Goal: Task Accomplishment & Management: Manage account settings

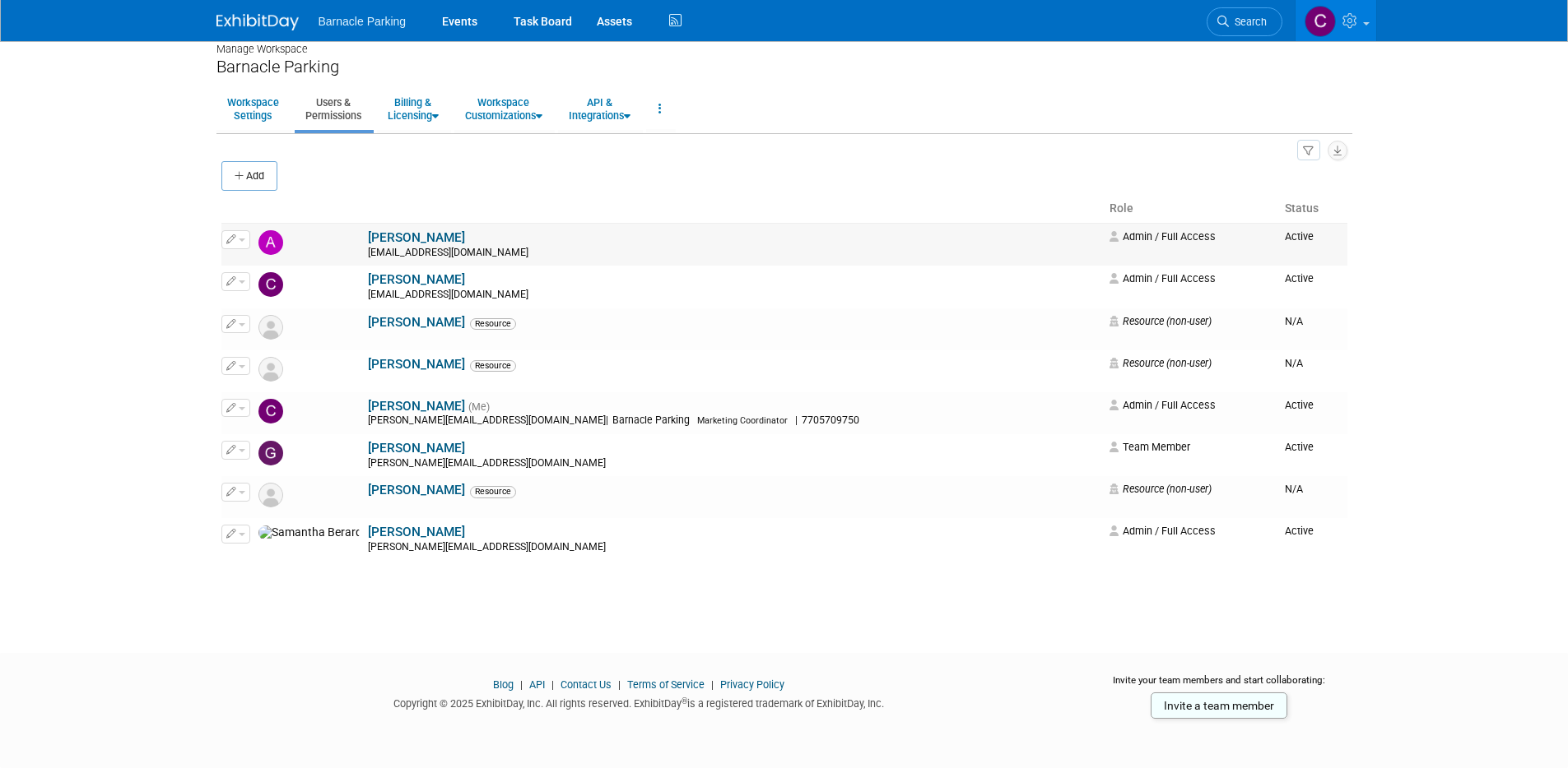
click at [239, 239] on span "button" at bounding box center [241, 240] width 6 height 4
click at [246, 140] on div "All Users 5 Resources 3 Invitations 0 Export Users & Resources (.csv)" at bounding box center [784, 149] width 1126 height 22
click at [258, 175] on button "Add" at bounding box center [249, 175] width 56 height 30
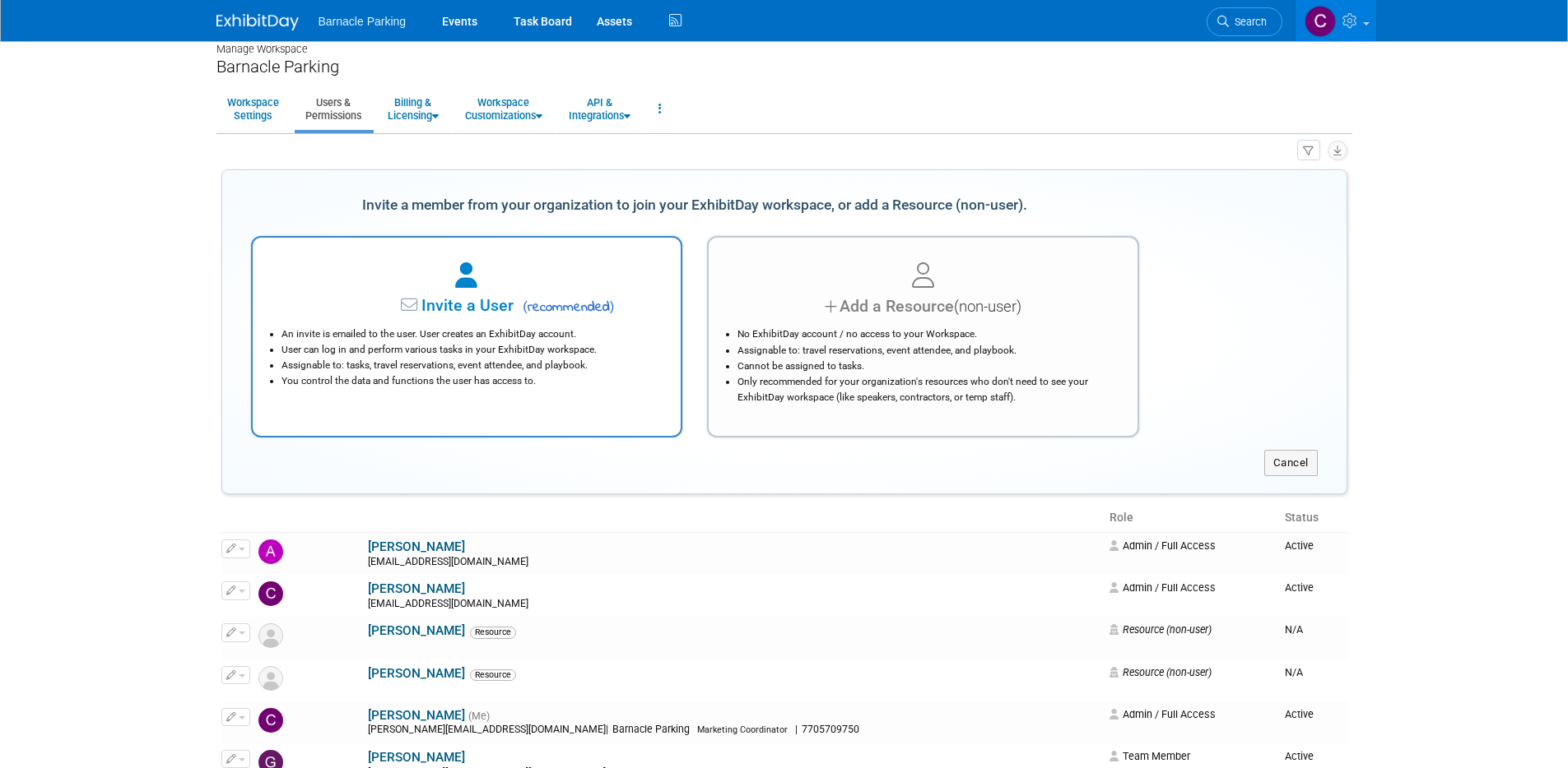
click at [531, 348] on li "User can log in and perform various tasks in your ExhibitDay workspace." at bounding box center [471, 349] width 380 height 15
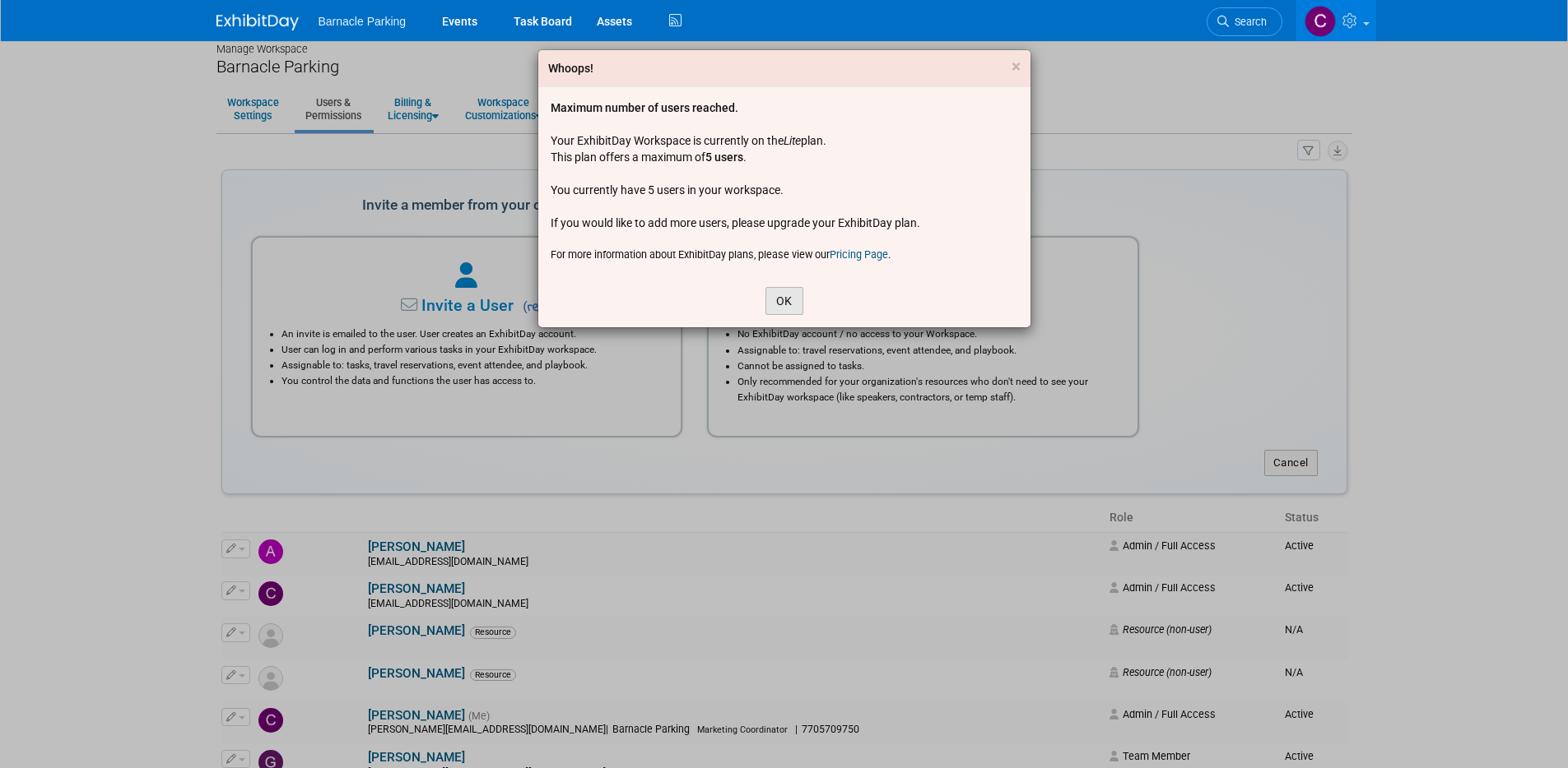
click at [783, 295] on button "OK" at bounding box center [784, 301] width 38 height 28
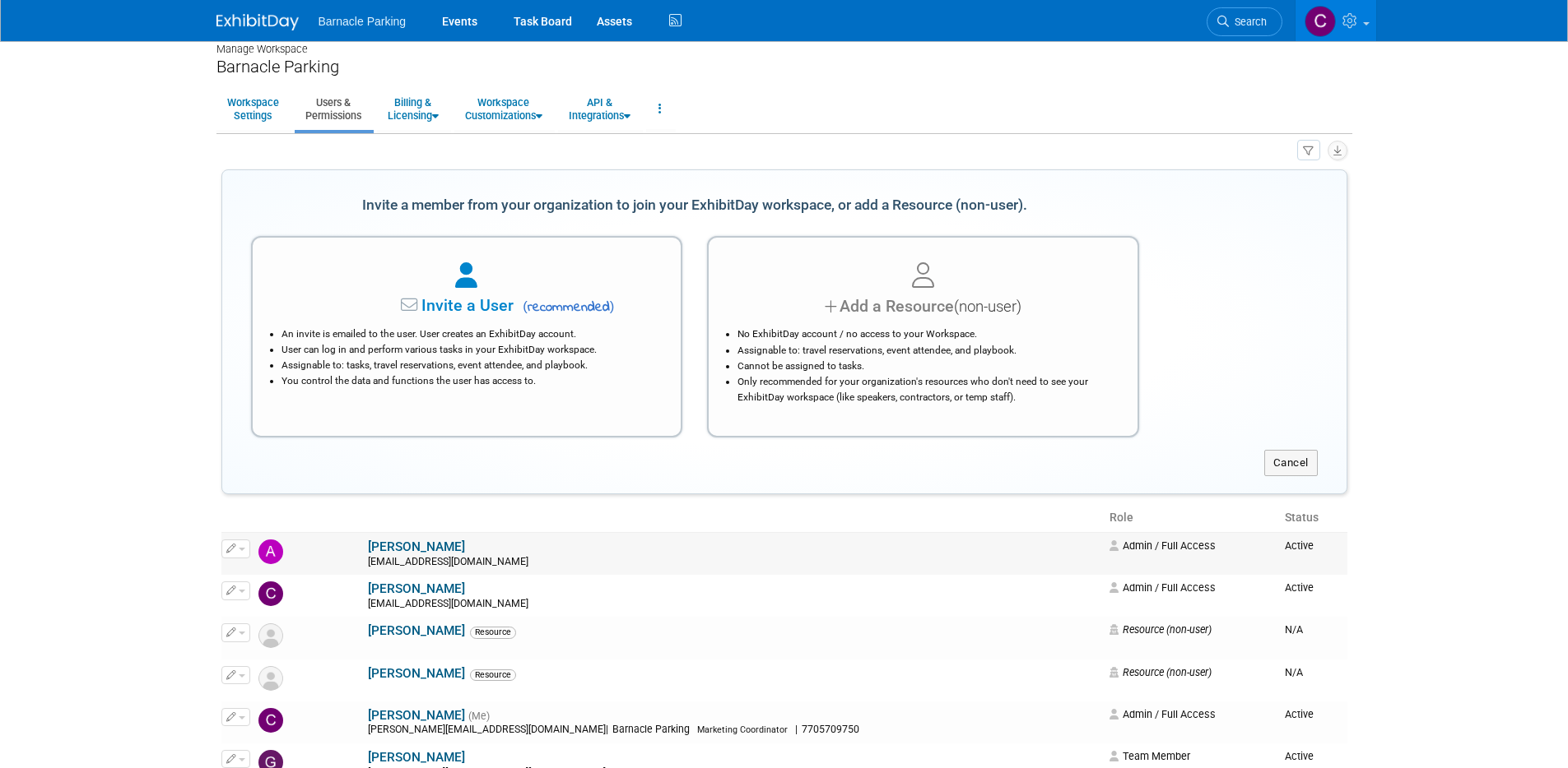
click at [368, 546] on link "Andrianie Nugent" at bounding box center [416, 547] width 97 height 15
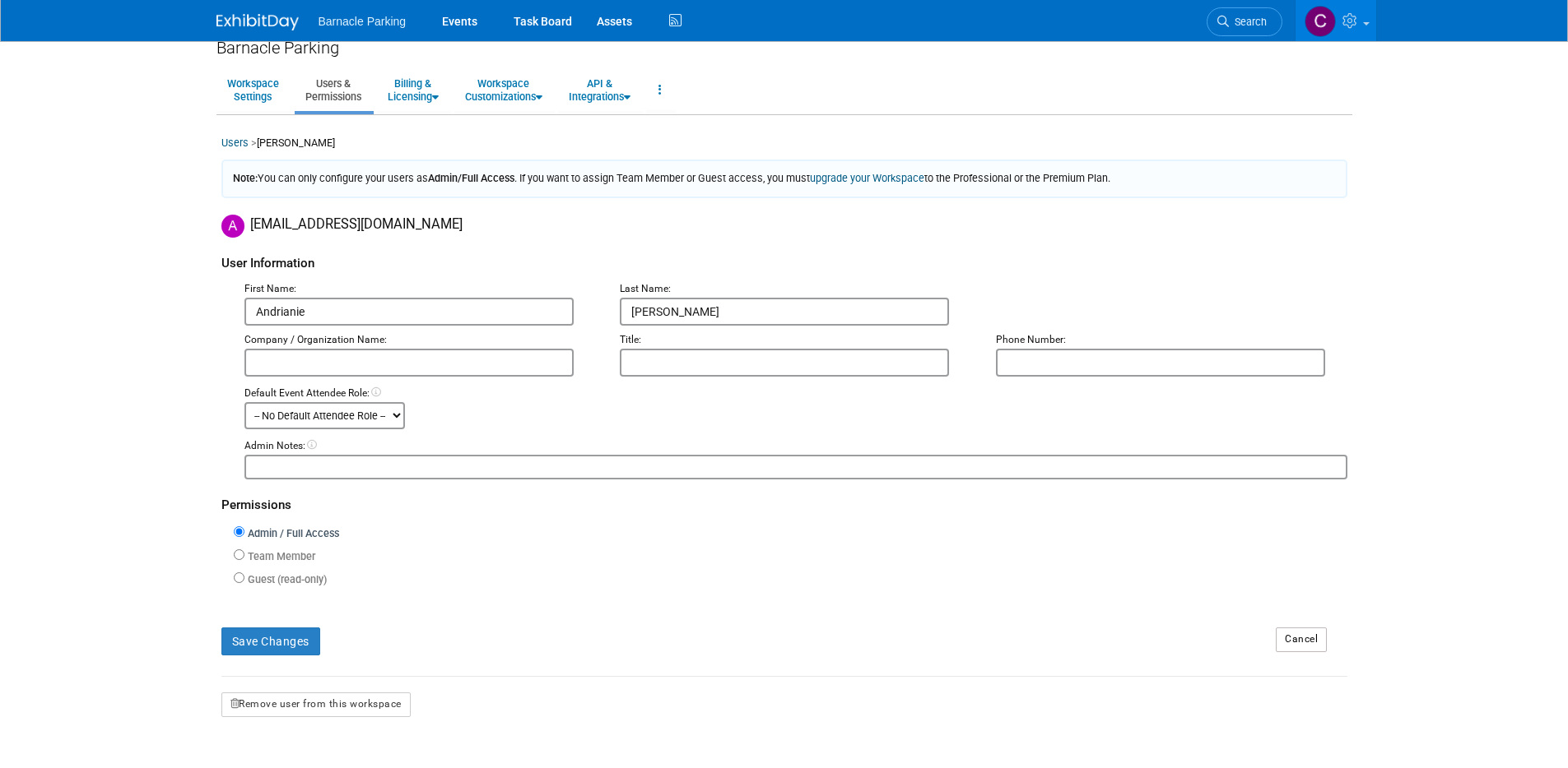
scroll to position [38, 0]
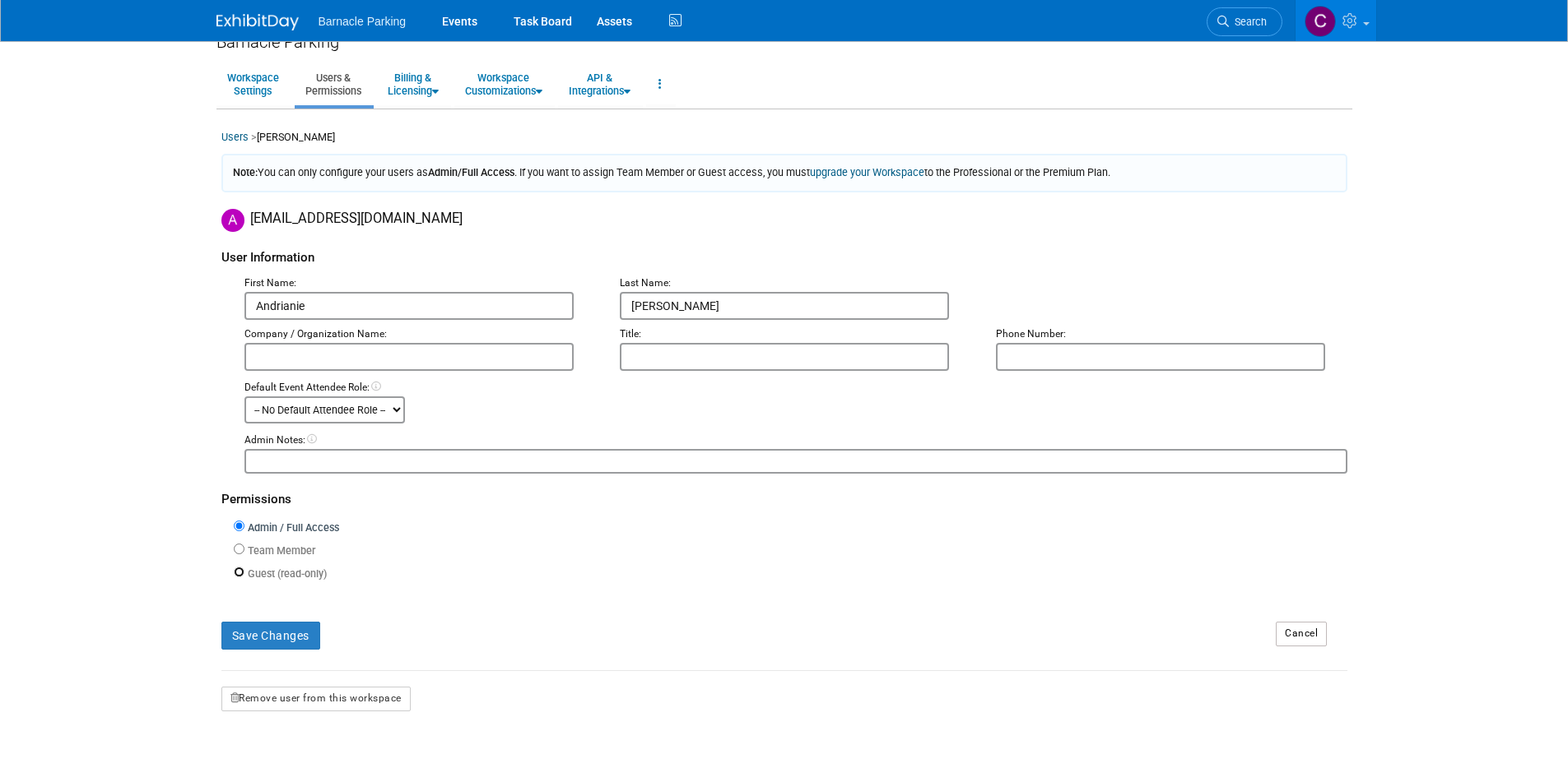
click at [238, 573] on input "Guest (read-only)" at bounding box center [239, 572] width 11 height 11
radio input "true"
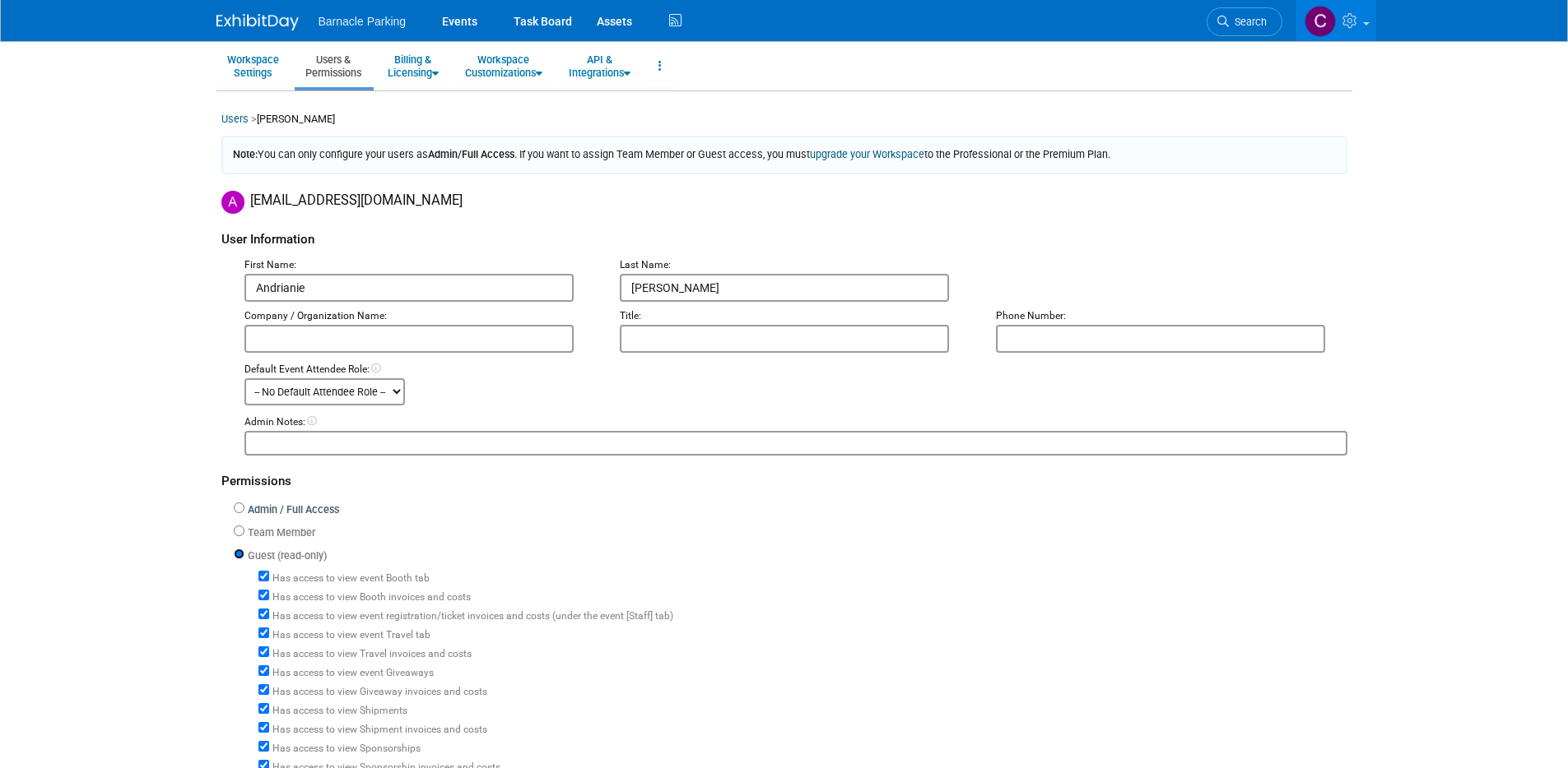
scroll to position [0, 0]
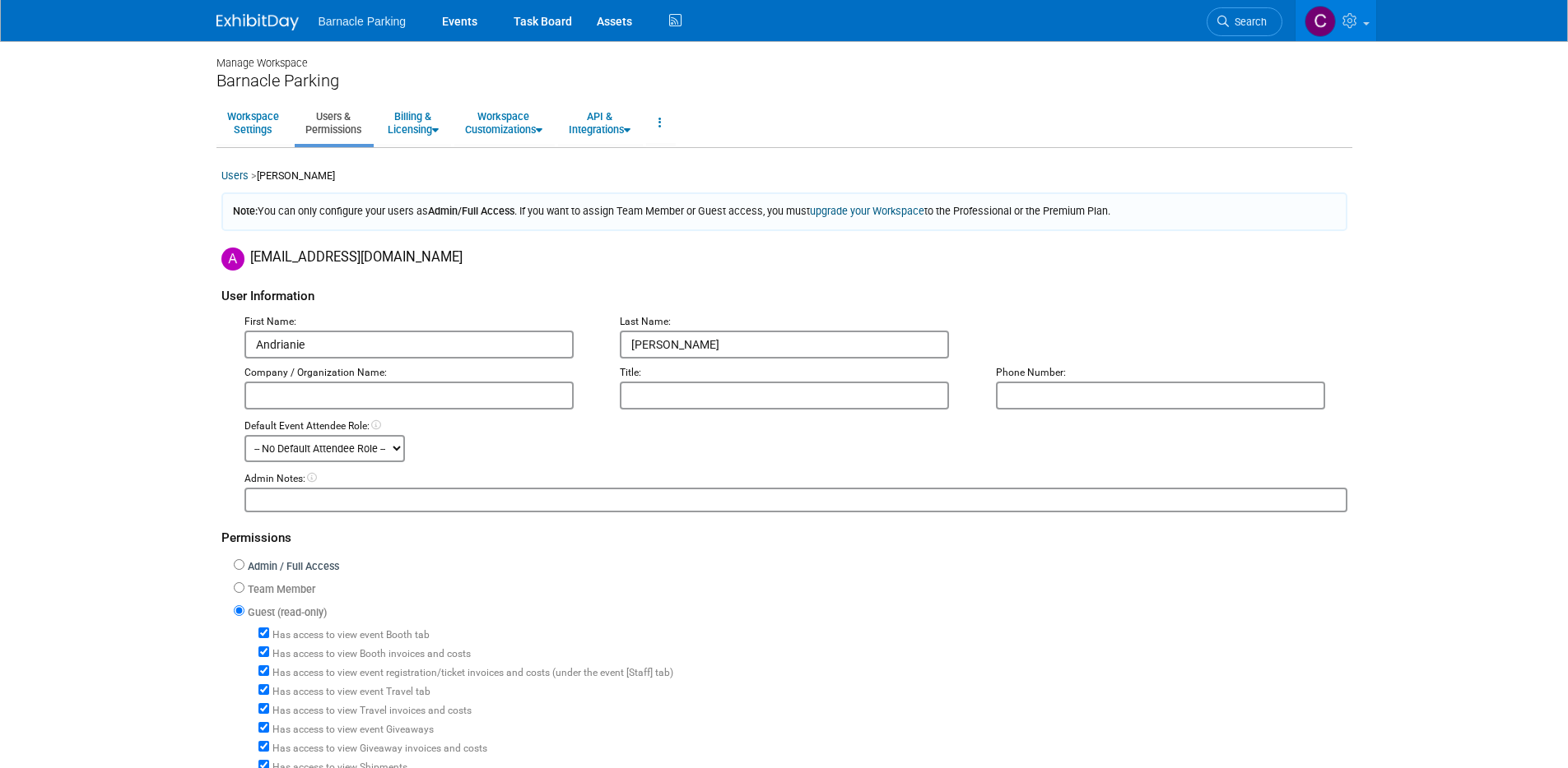
click at [334, 124] on link "Users & Permissions" at bounding box center [333, 123] width 77 height 40
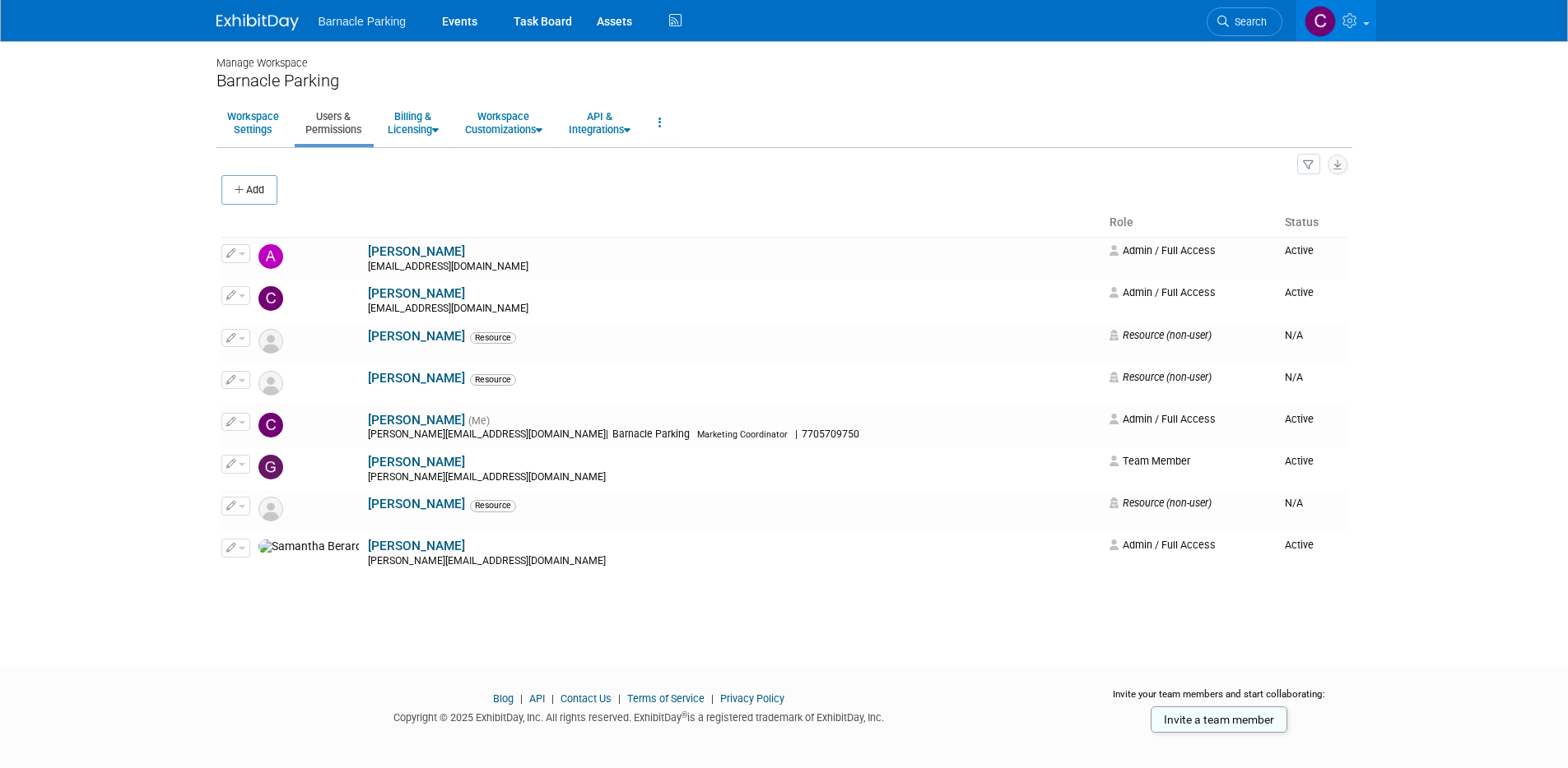
click at [266, 194] on button "Add" at bounding box center [249, 190] width 56 height 30
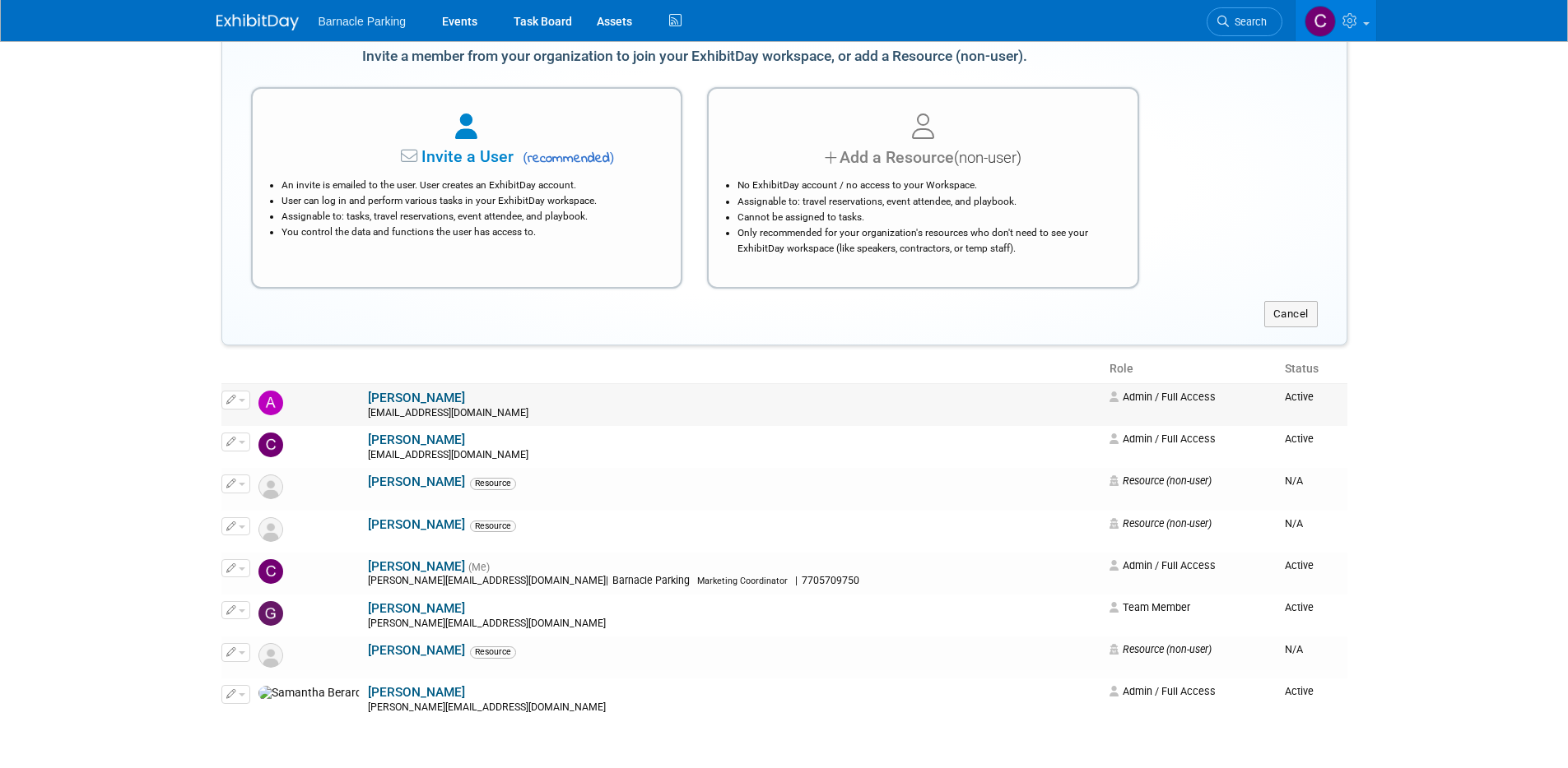
scroll to position [164, 0]
click at [244, 402] on button "button" at bounding box center [236, 399] width 29 height 18
click at [258, 427] on link "Edit" at bounding box center [287, 426] width 130 height 23
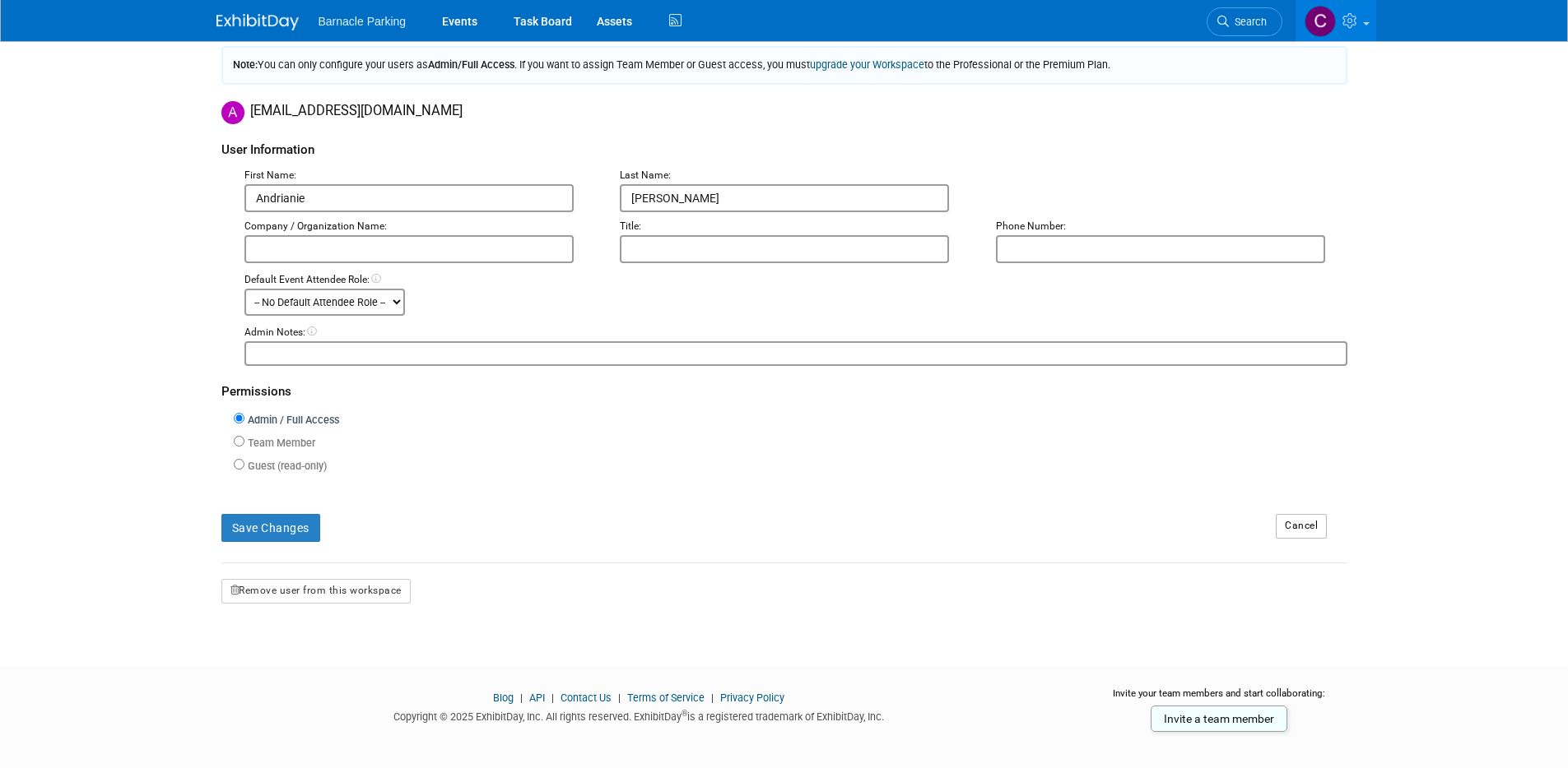
scroll to position [159, 0]
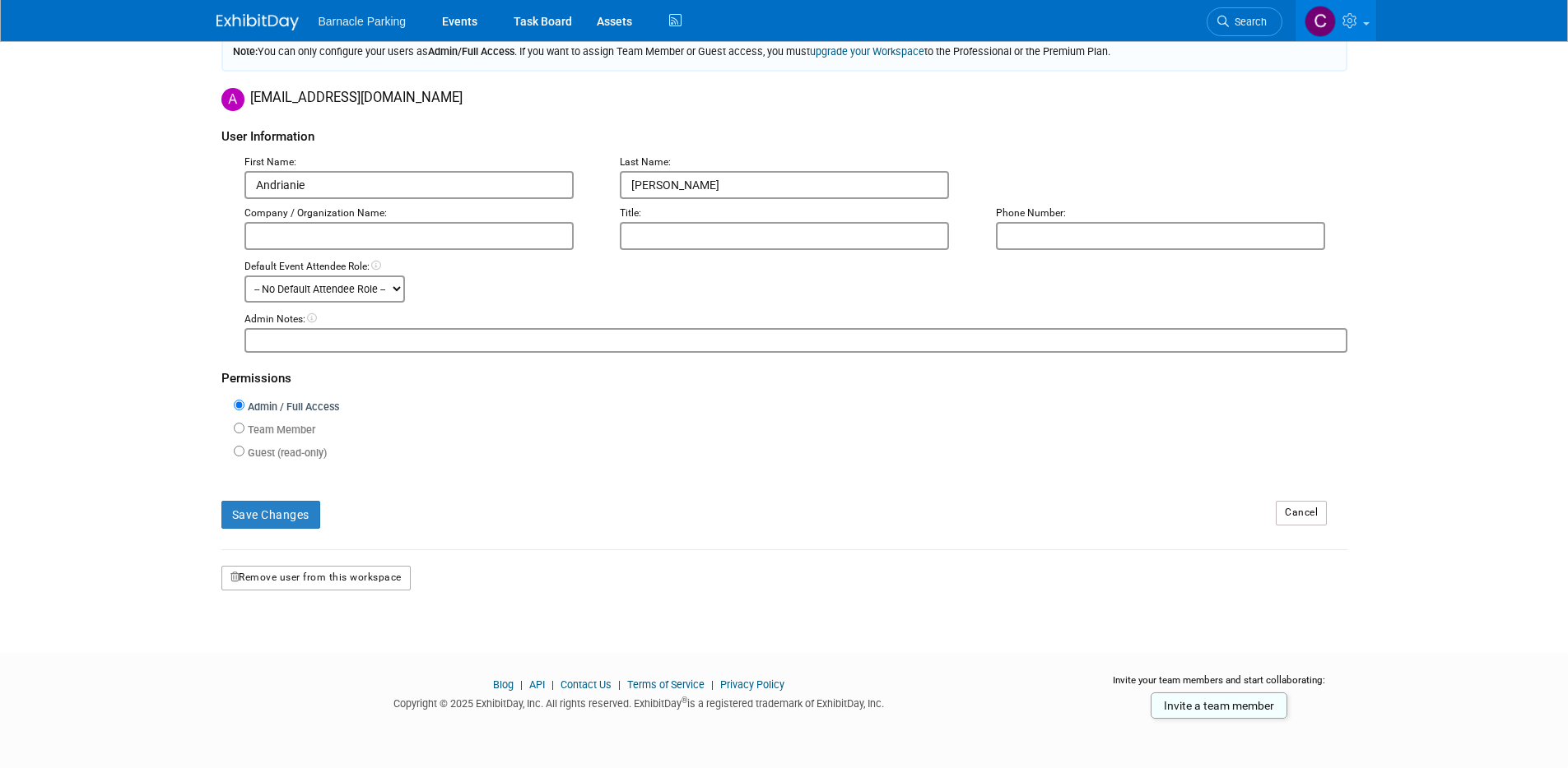
click at [338, 585] on button "Remove user from this workspace" at bounding box center [315, 578] width 189 height 25
click at [308, 644] on link "Yes" at bounding box center [298, 647] width 48 height 26
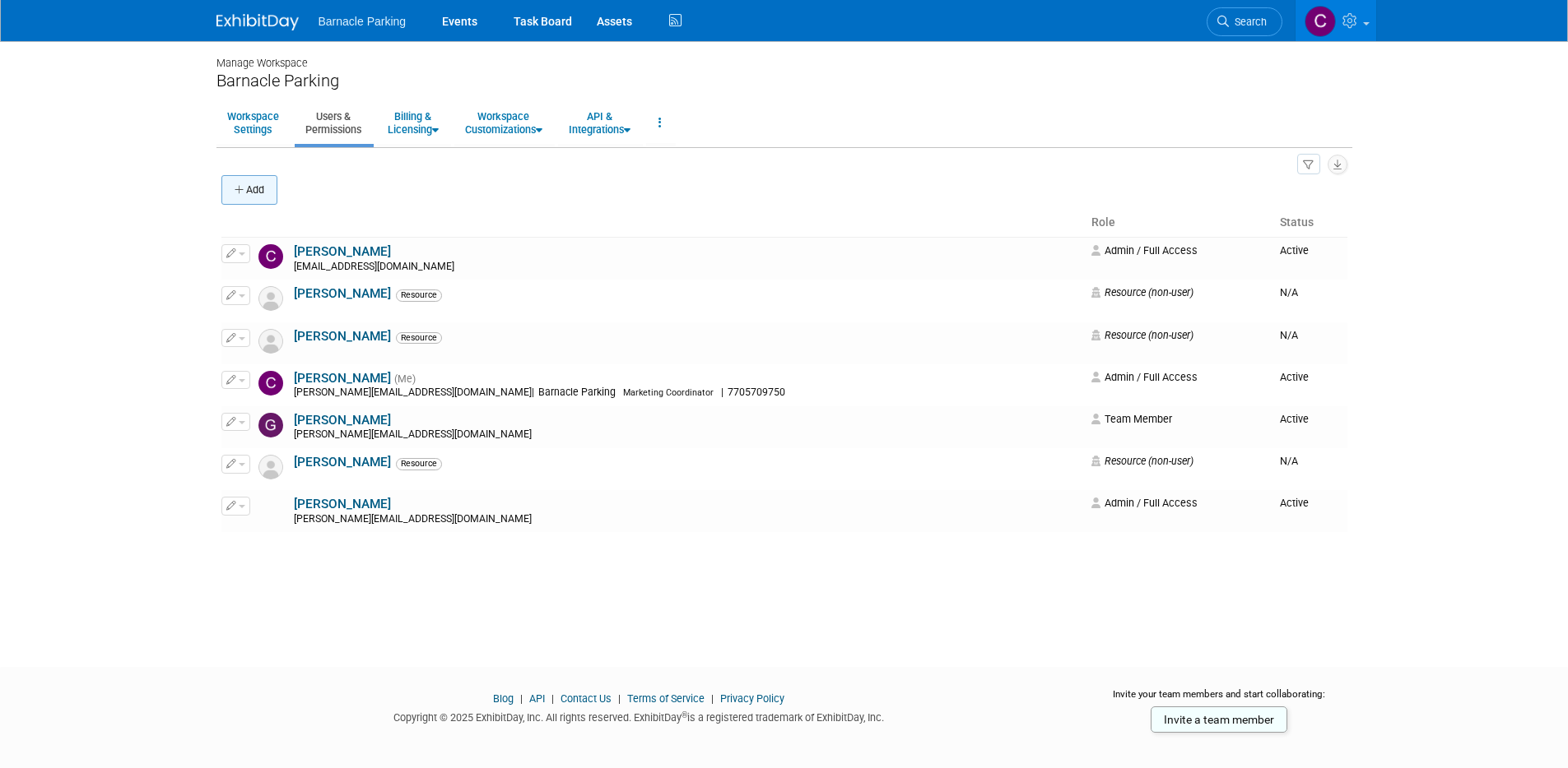
click at [243, 196] on button "Add" at bounding box center [249, 190] width 56 height 30
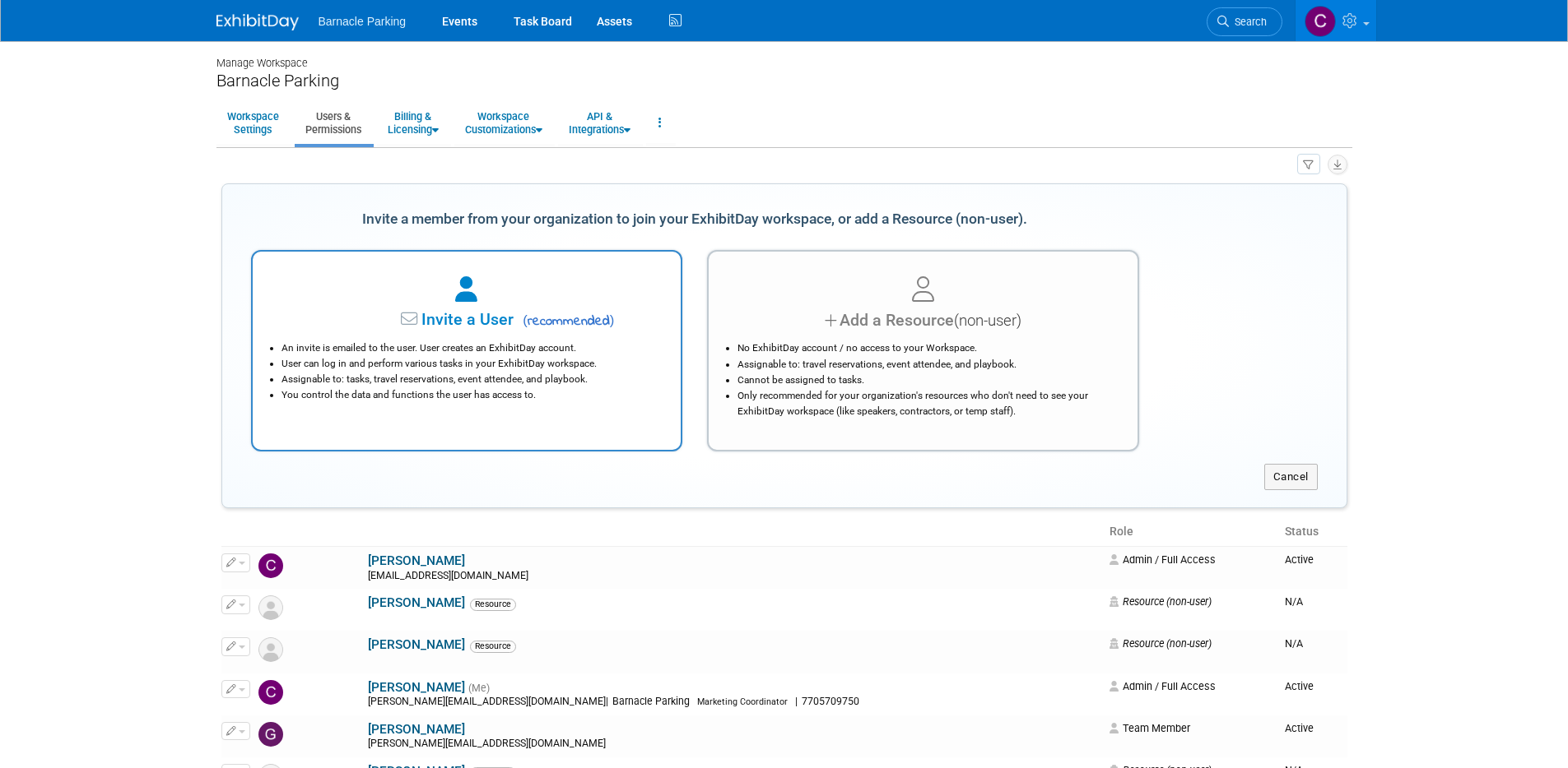
click at [450, 332] on div "An invite is emailed to the user. User creates an ExhibitDay account. User can …" at bounding box center [467, 367] width 388 height 71
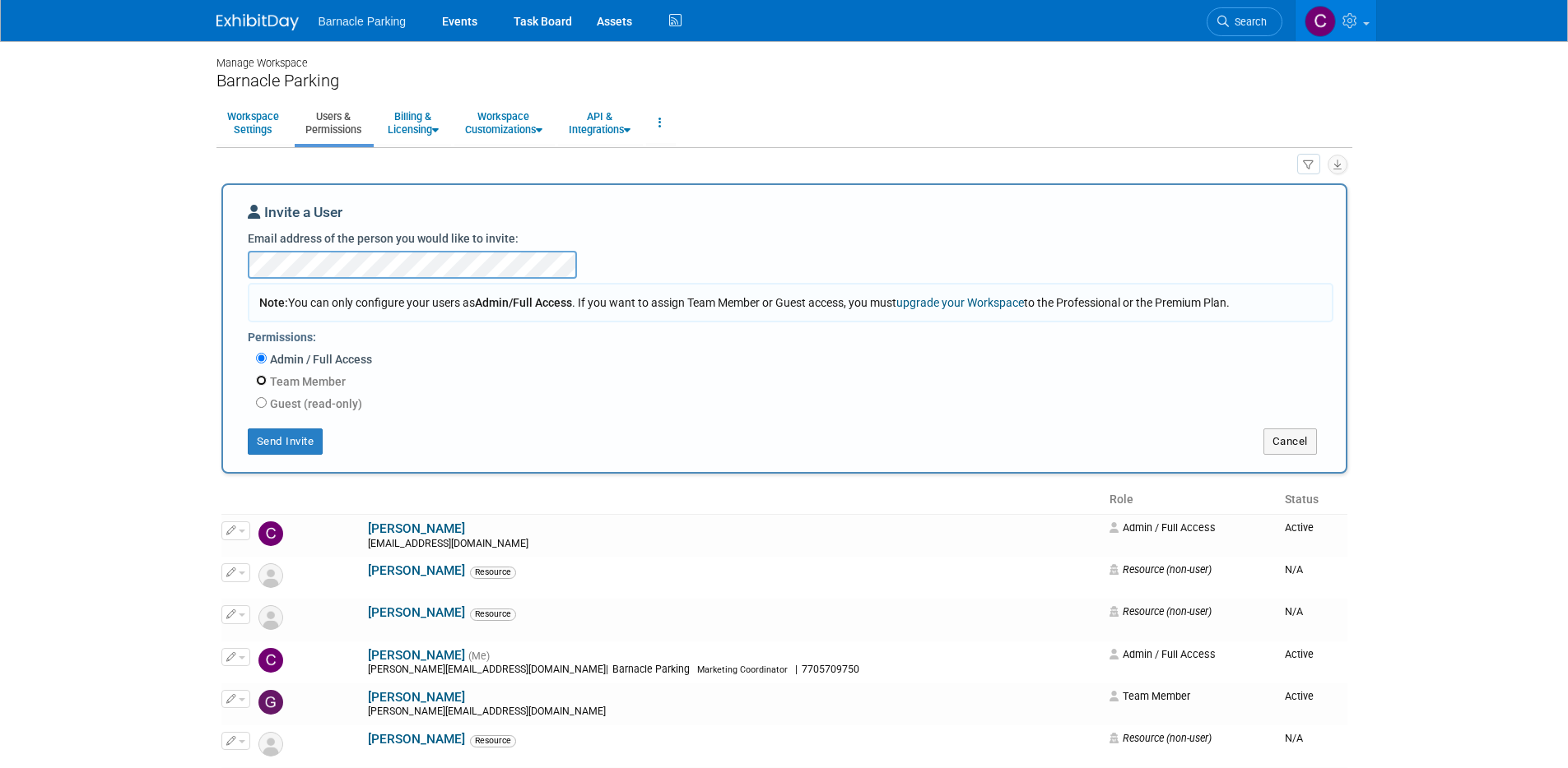
click at [263, 380] on input "Team Member" at bounding box center [261, 380] width 11 height 11
radio input "true"
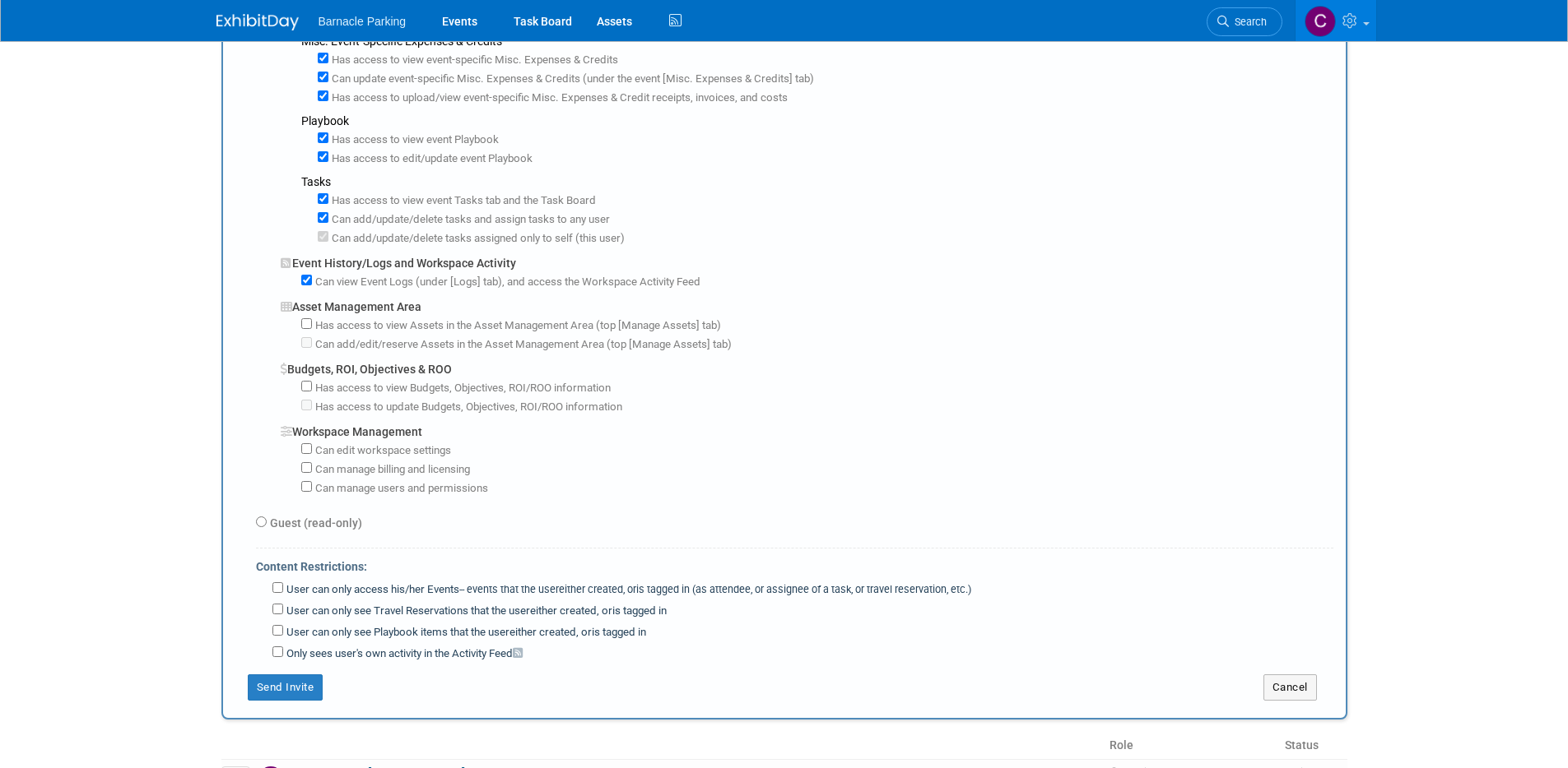
scroll to position [990, 0]
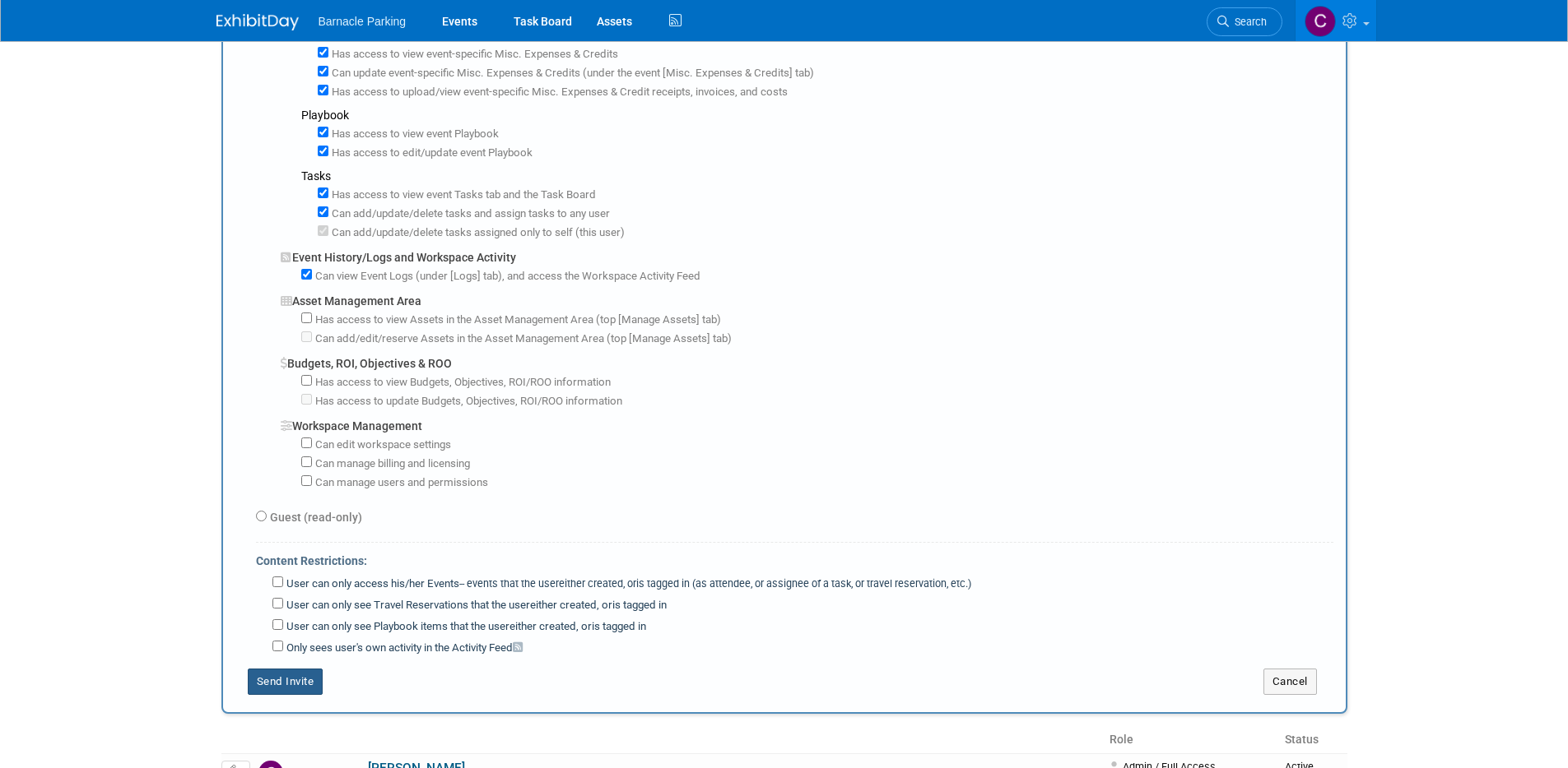
click at [289, 682] on button "Send Invite" at bounding box center [286, 681] width 76 height 26
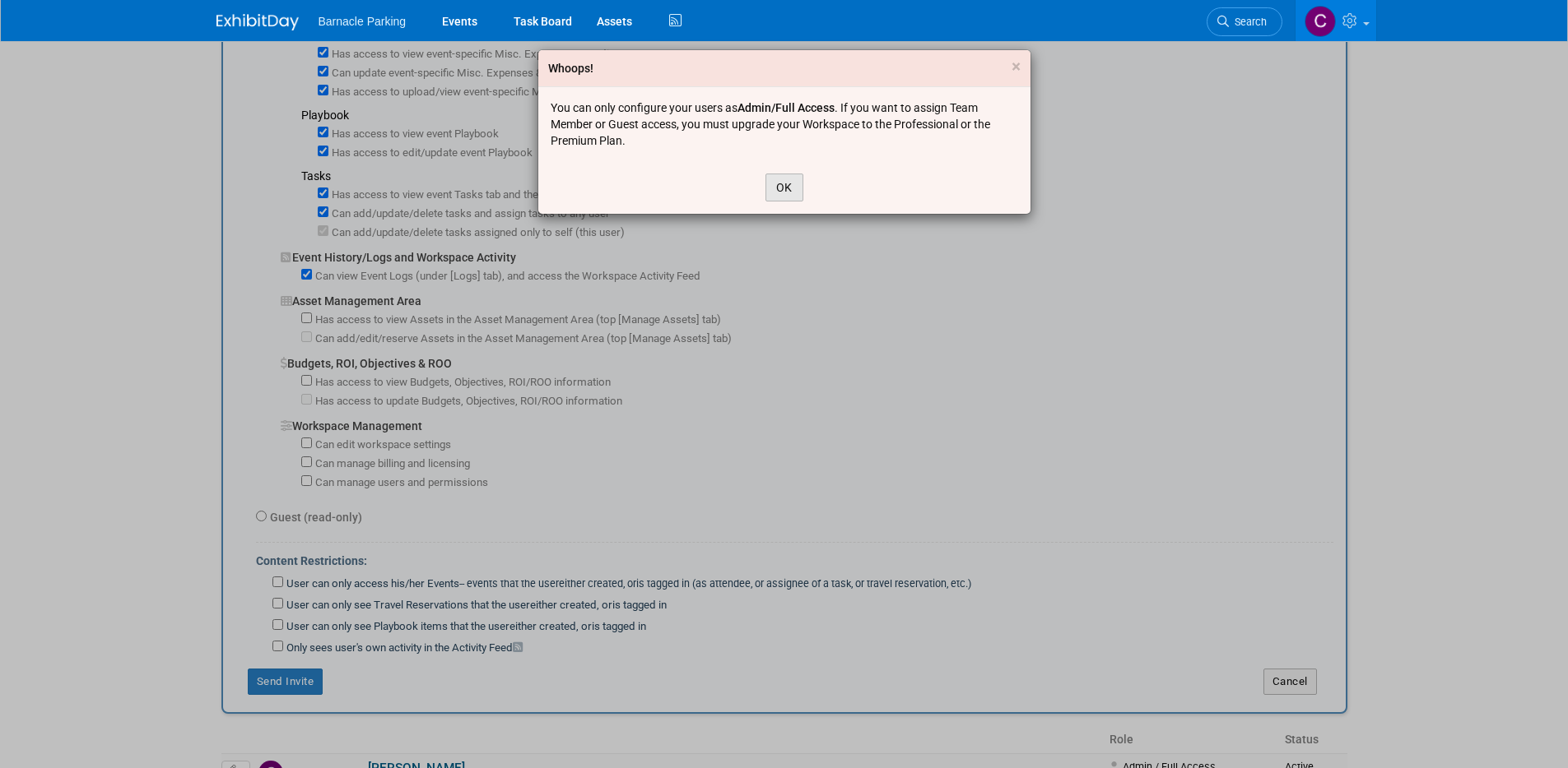
click at [800, 186] on button "OK" at bounding box center [784, 187] width 38 height 28
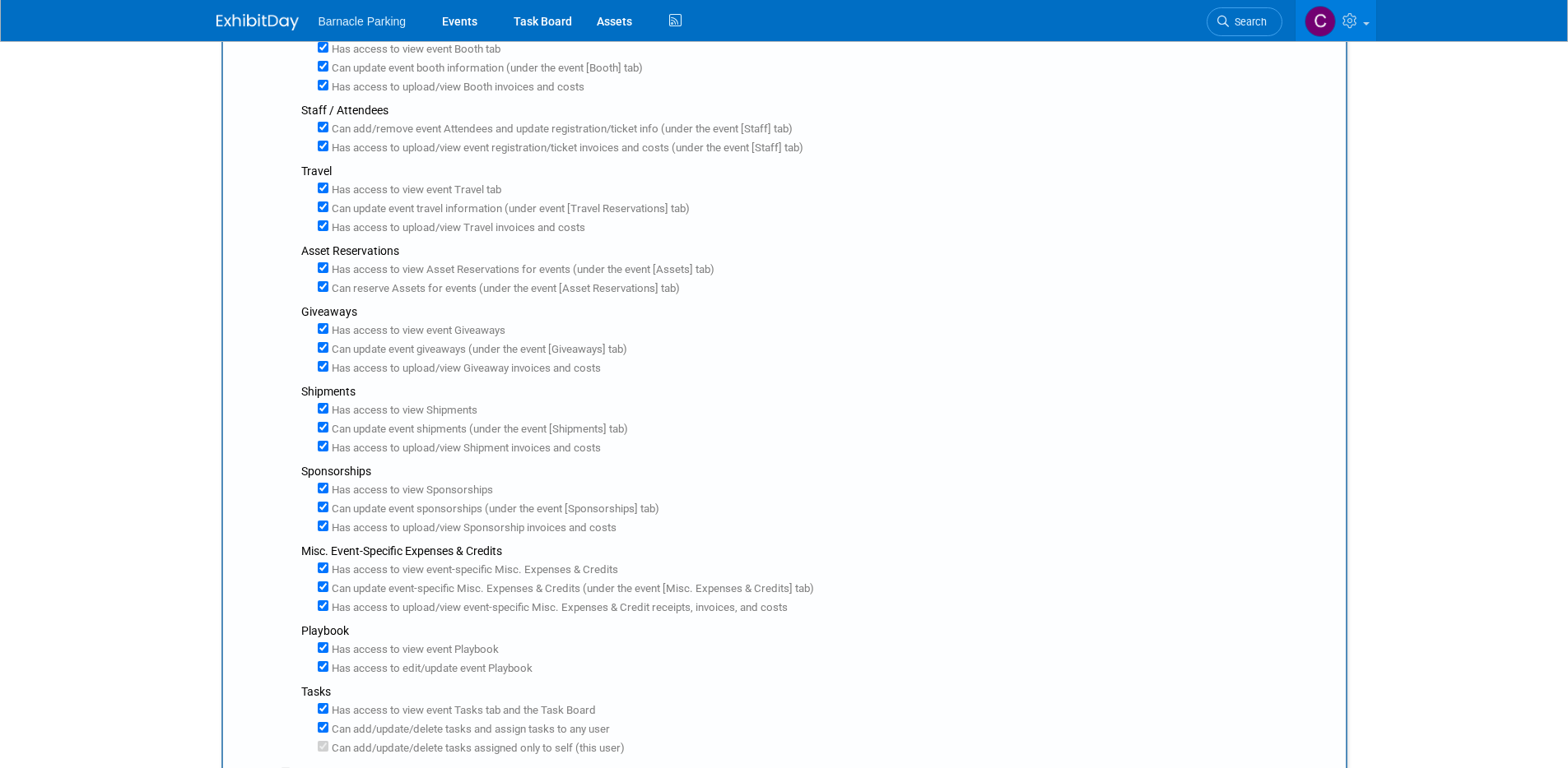
scroll to position [0, 0]
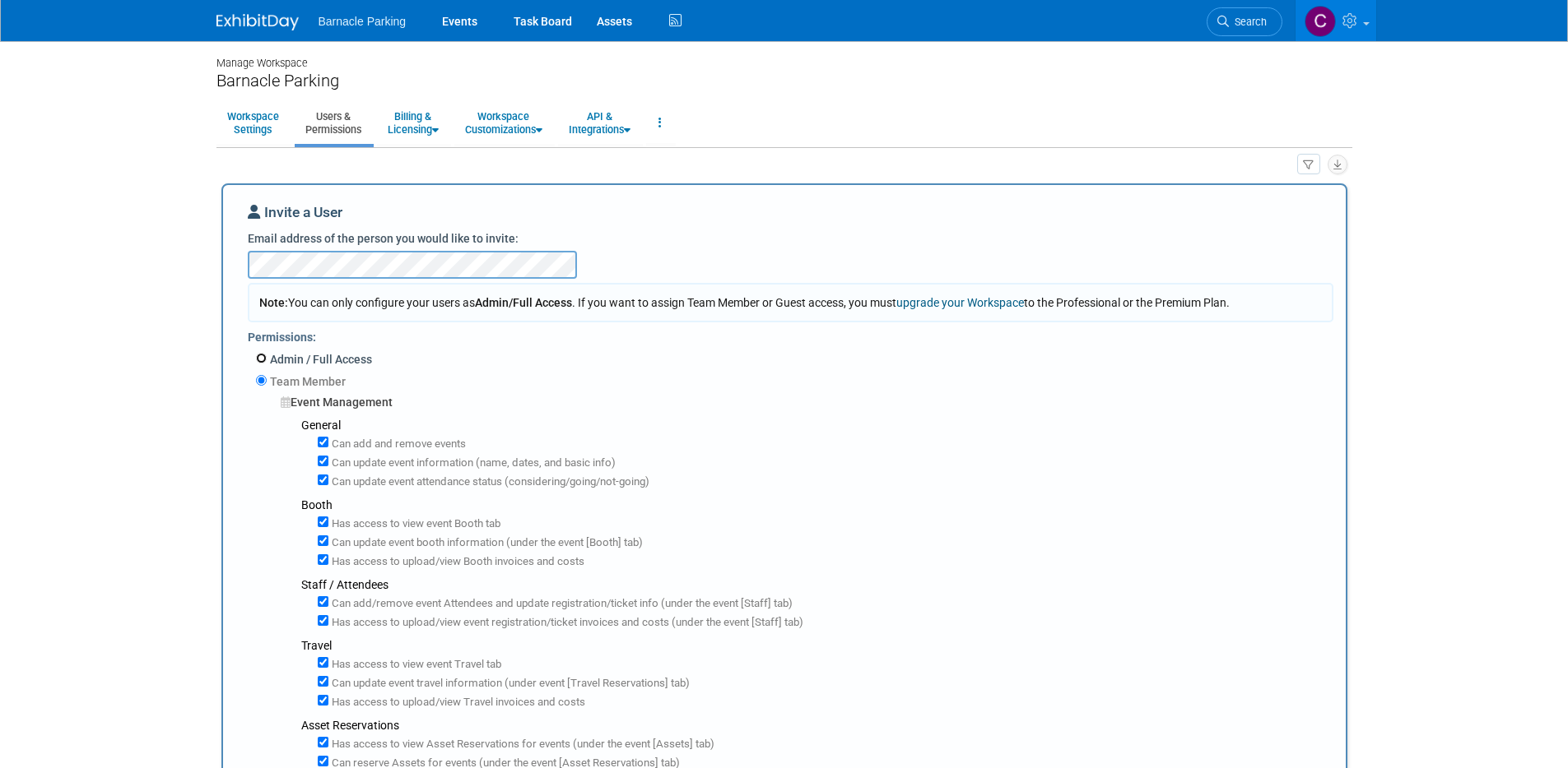
click at [256, 355] on input "Admin / Full Access" at bounding box center [261, 358] width 11 height 11
radio input "true"
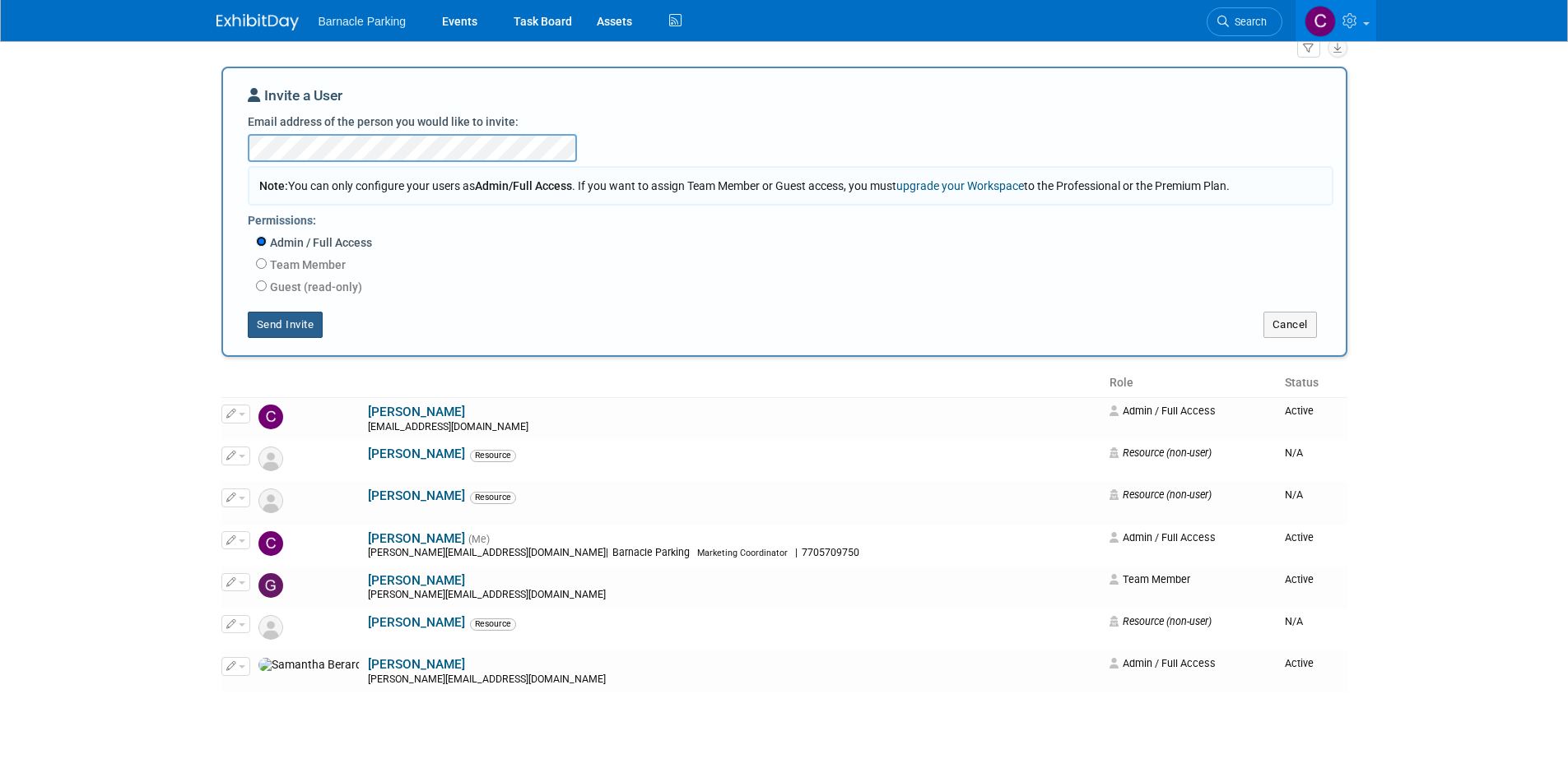
scroll to position [116, 0]
click at [260, 262] on input "Team Member" at bounding box center [261, 264] width 11 height 11
radio input "true"
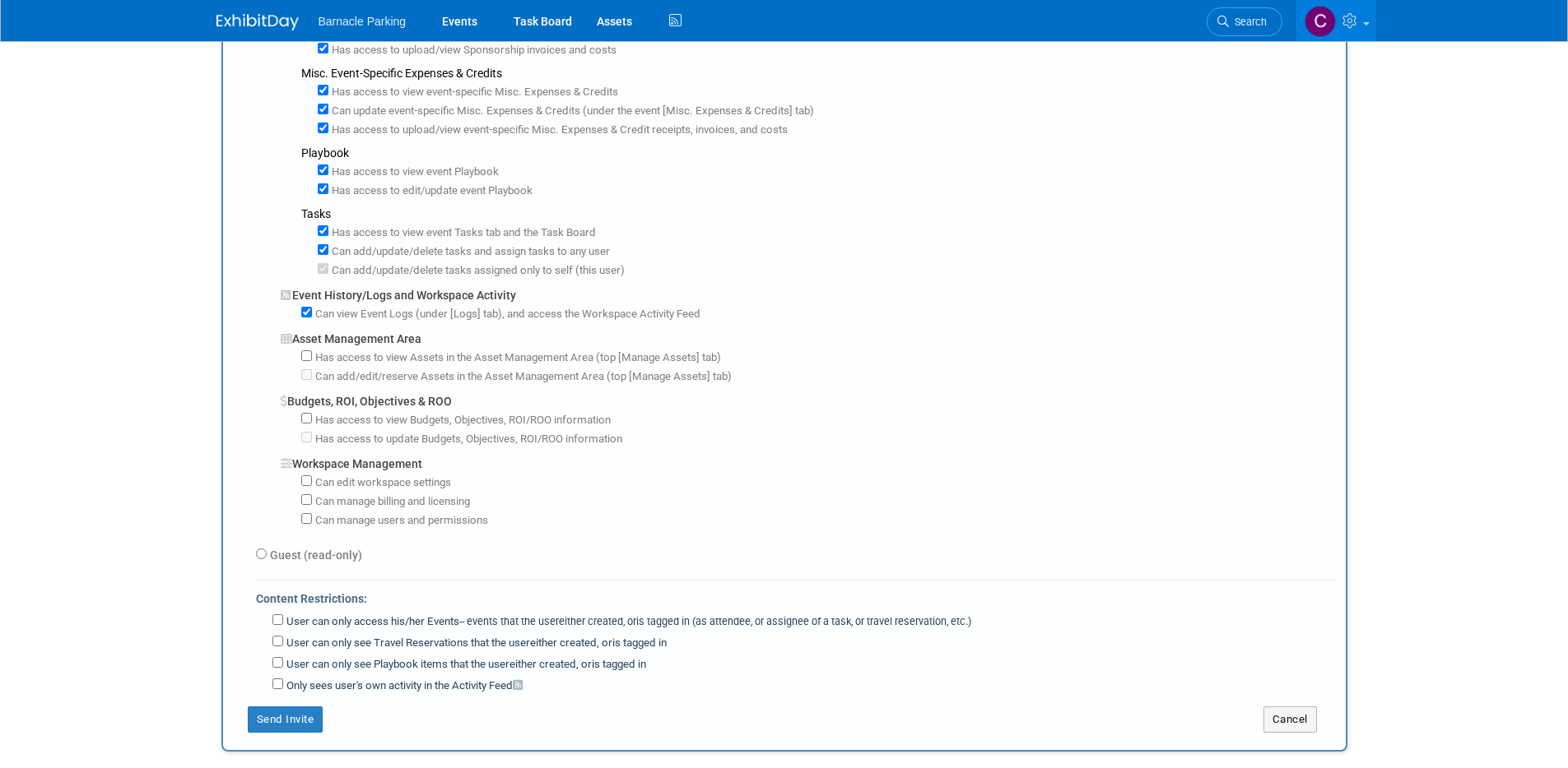
scroll to position [959, 0]
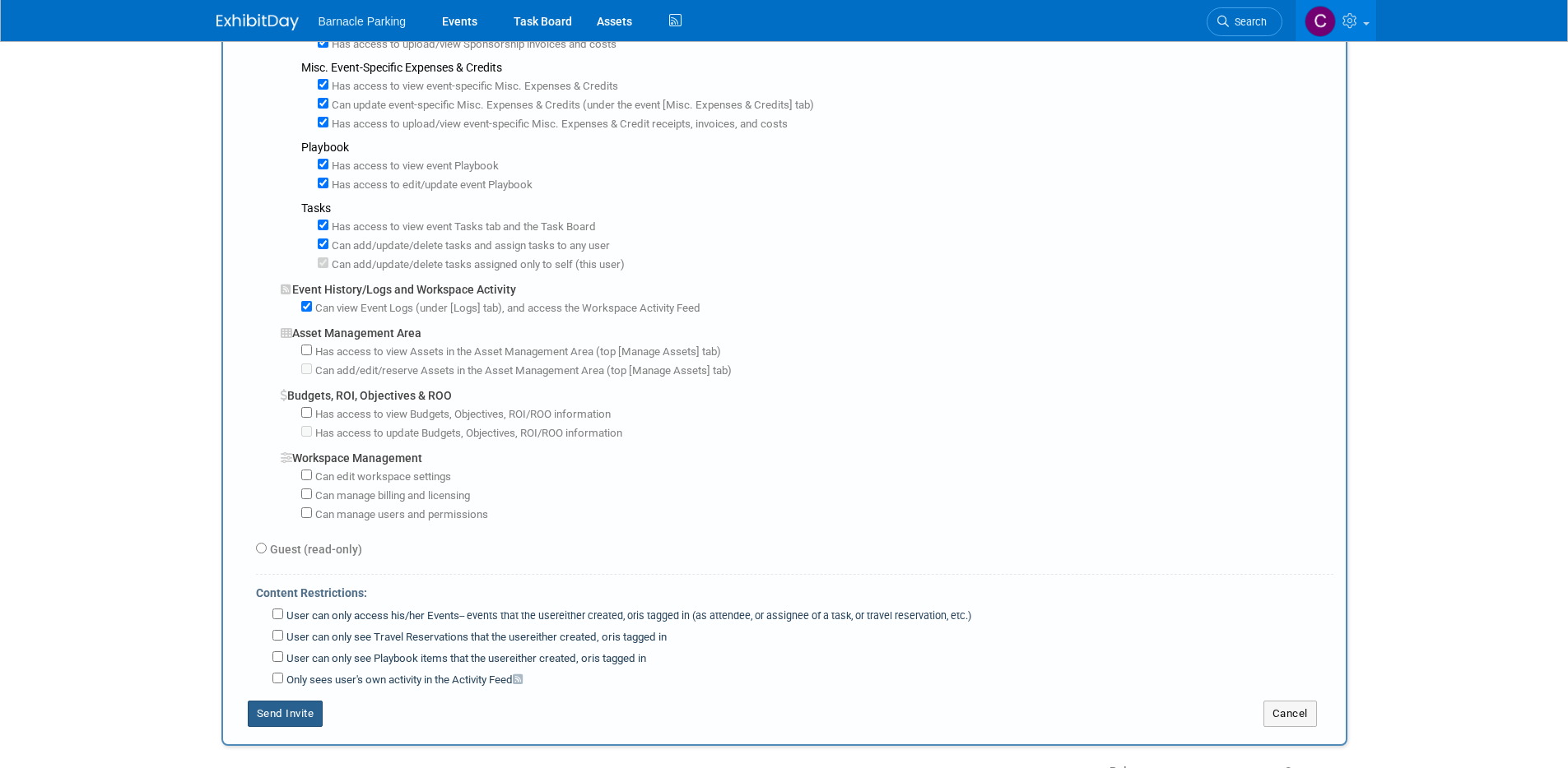
click at [282, 718] on button "Send Invite" at bounding box center [286, 713] width 76 height 26
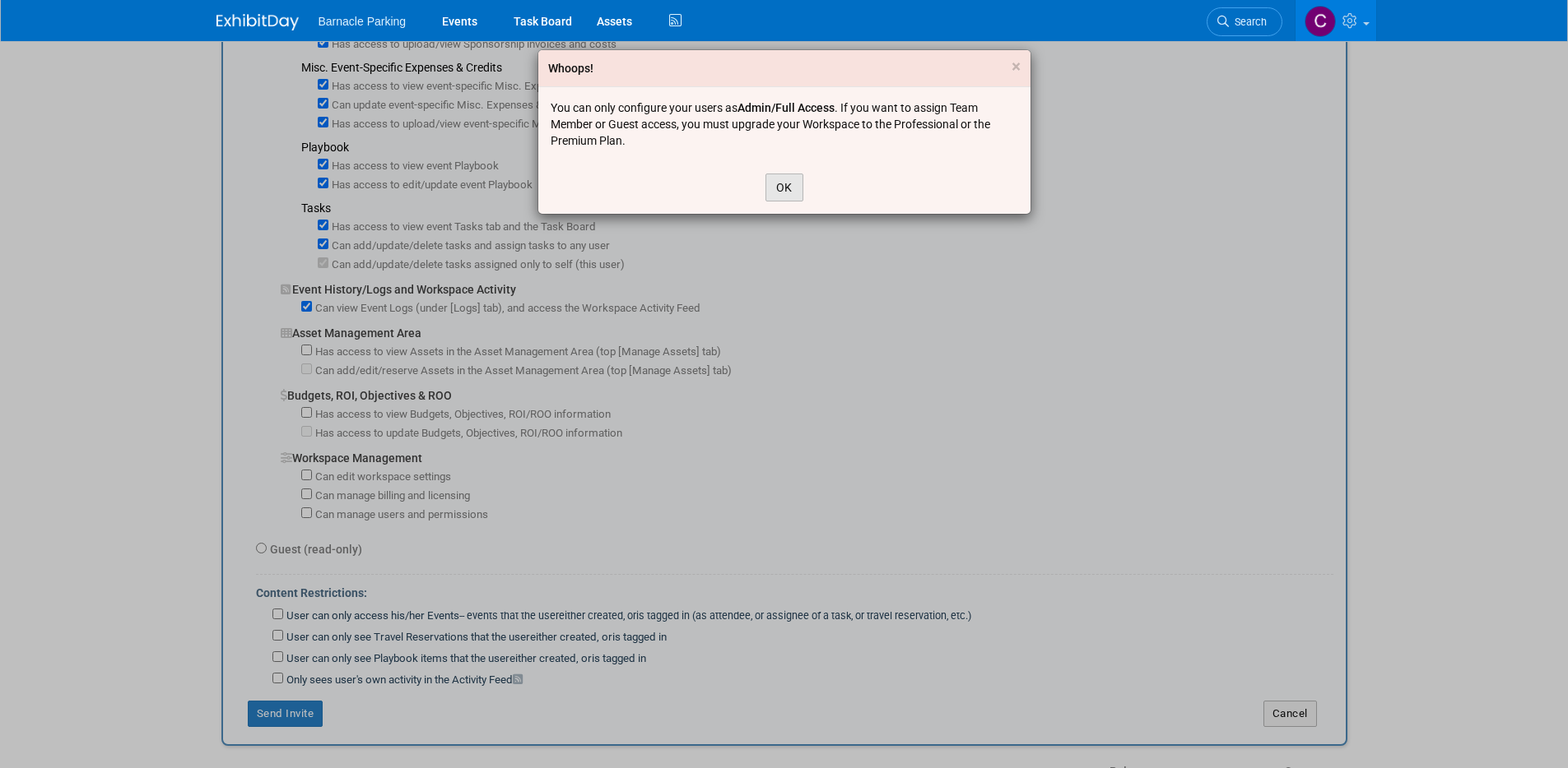
click at [790, 187] on button "OK" at bounding box center [784, 187] width 38 height 28
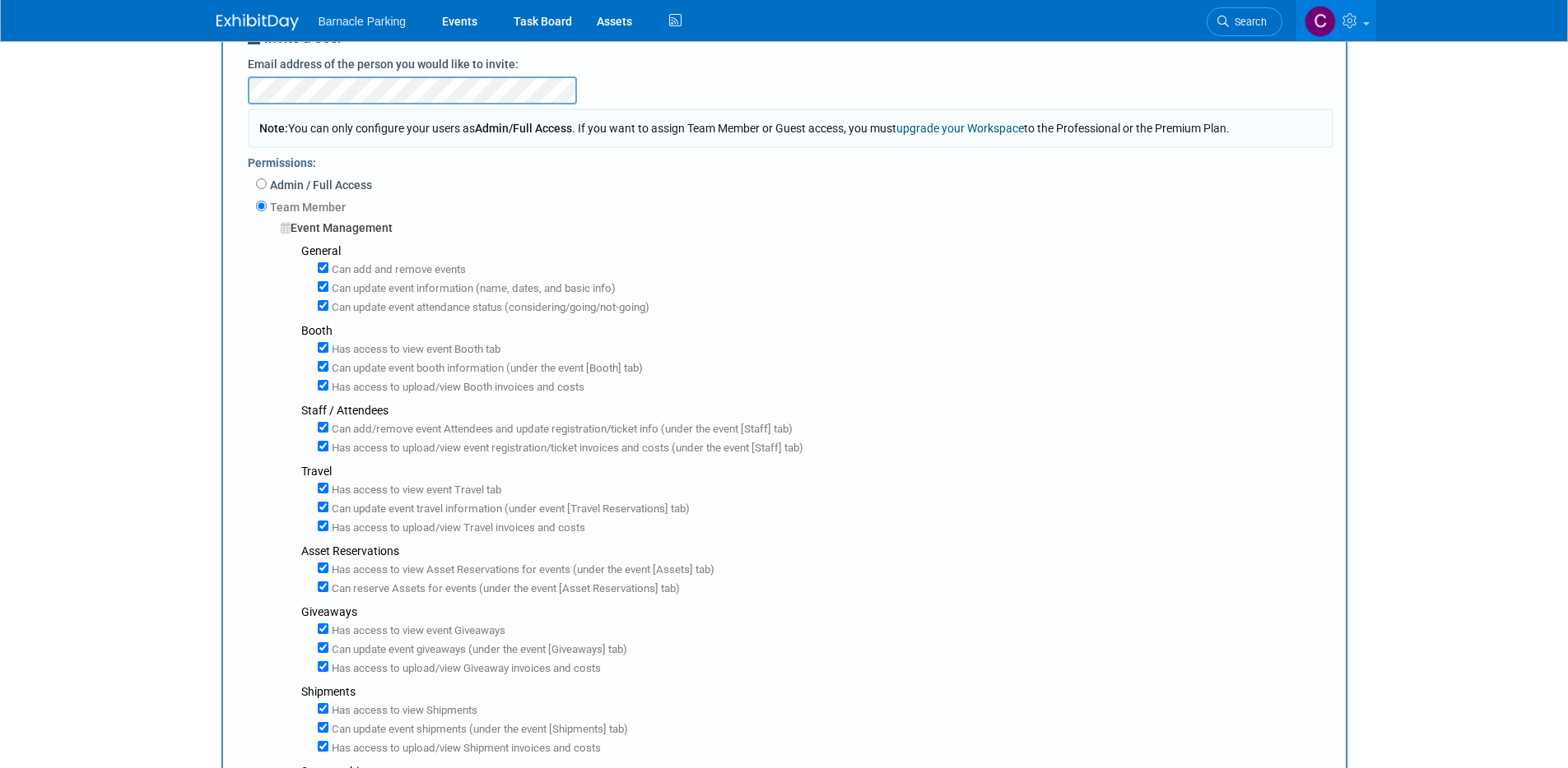
scroll to position [173, 0]
click at [261, 186] on input "Admin / Full Access" at bounding box center [261, 185] width 11 height 11
radio input "true"
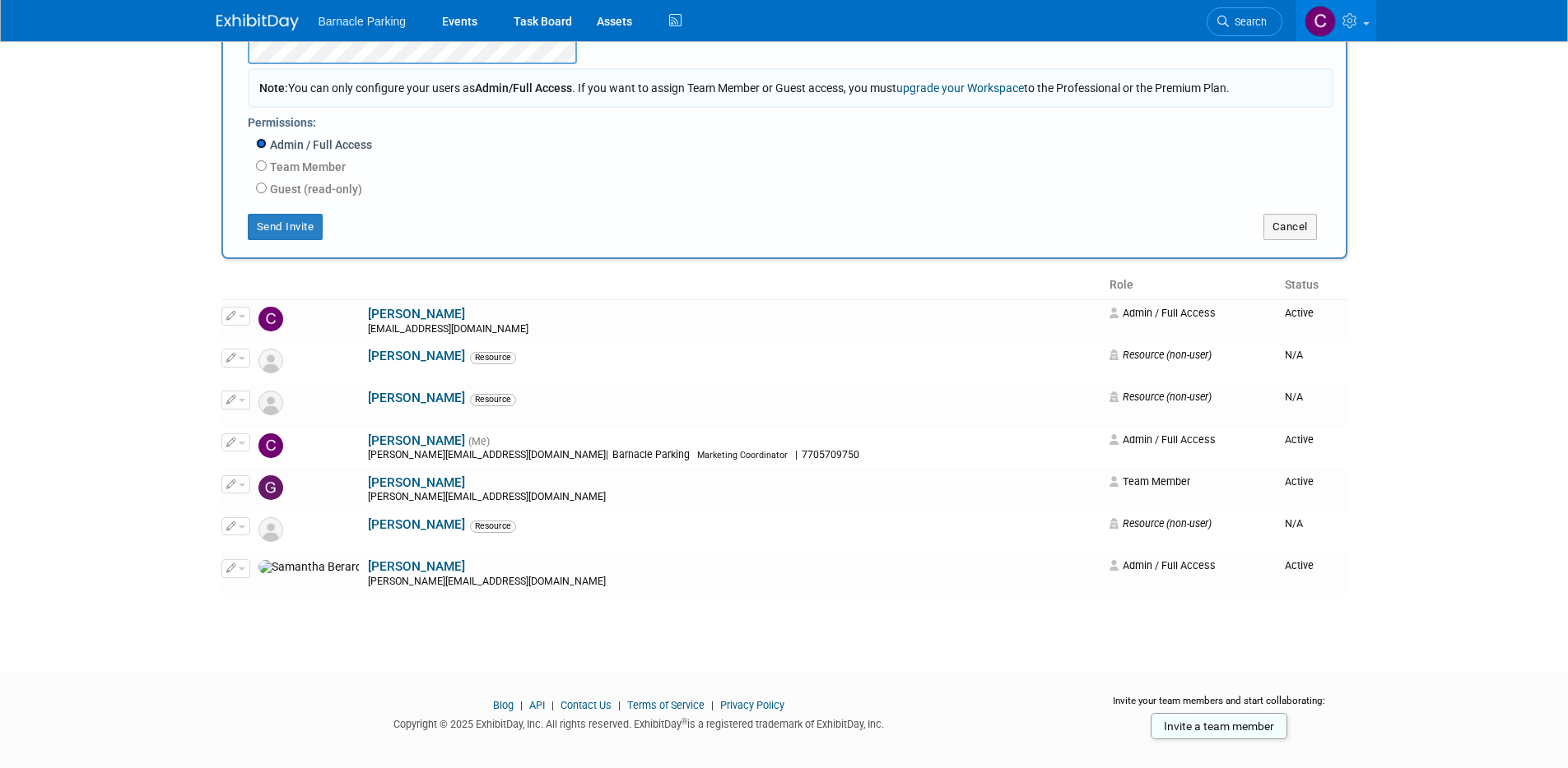
scroll to position [228, 0]
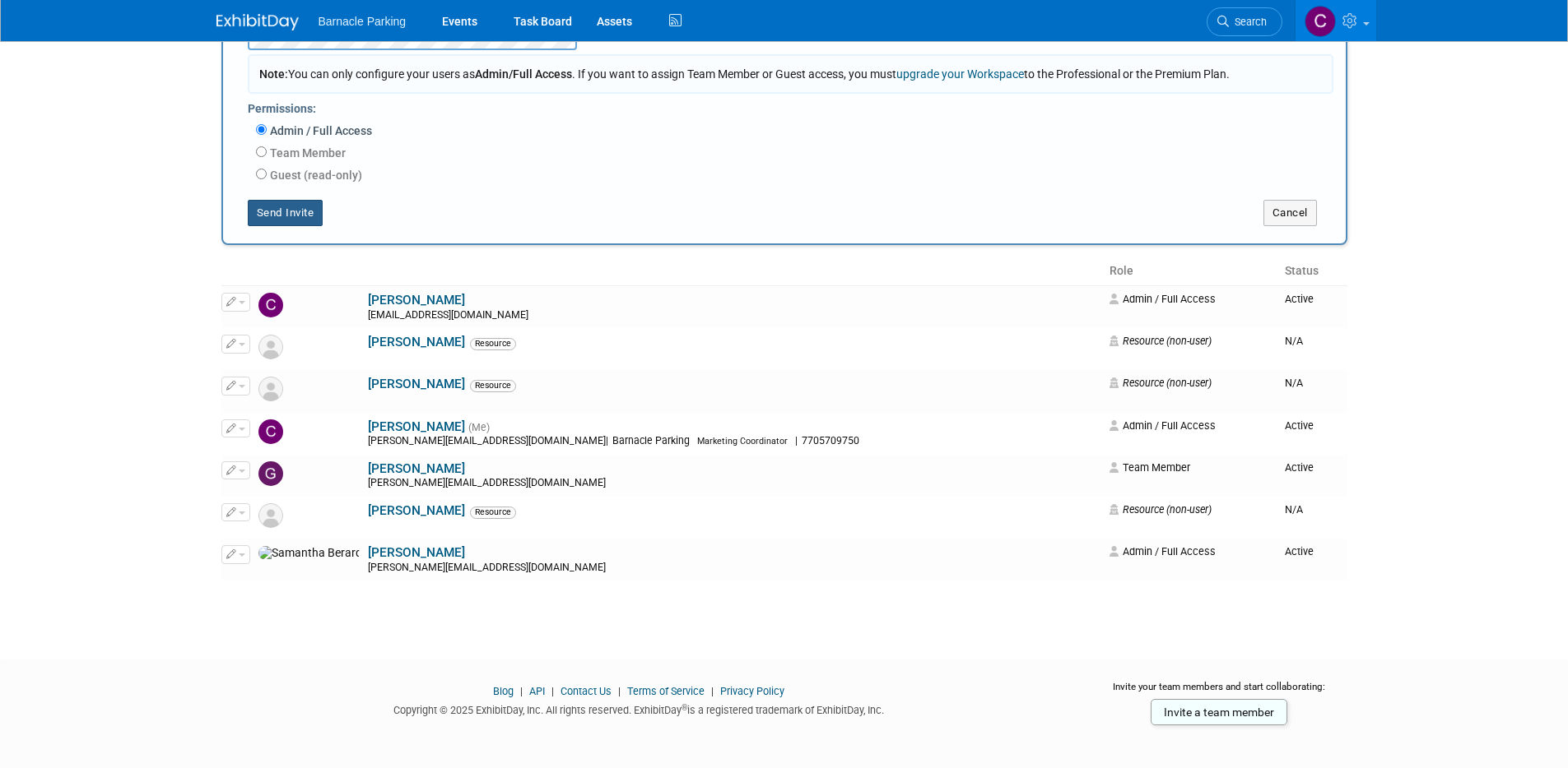
click at [302, 211] on button "Send Invite" at bounding box center [286, 212] width 76 height 26
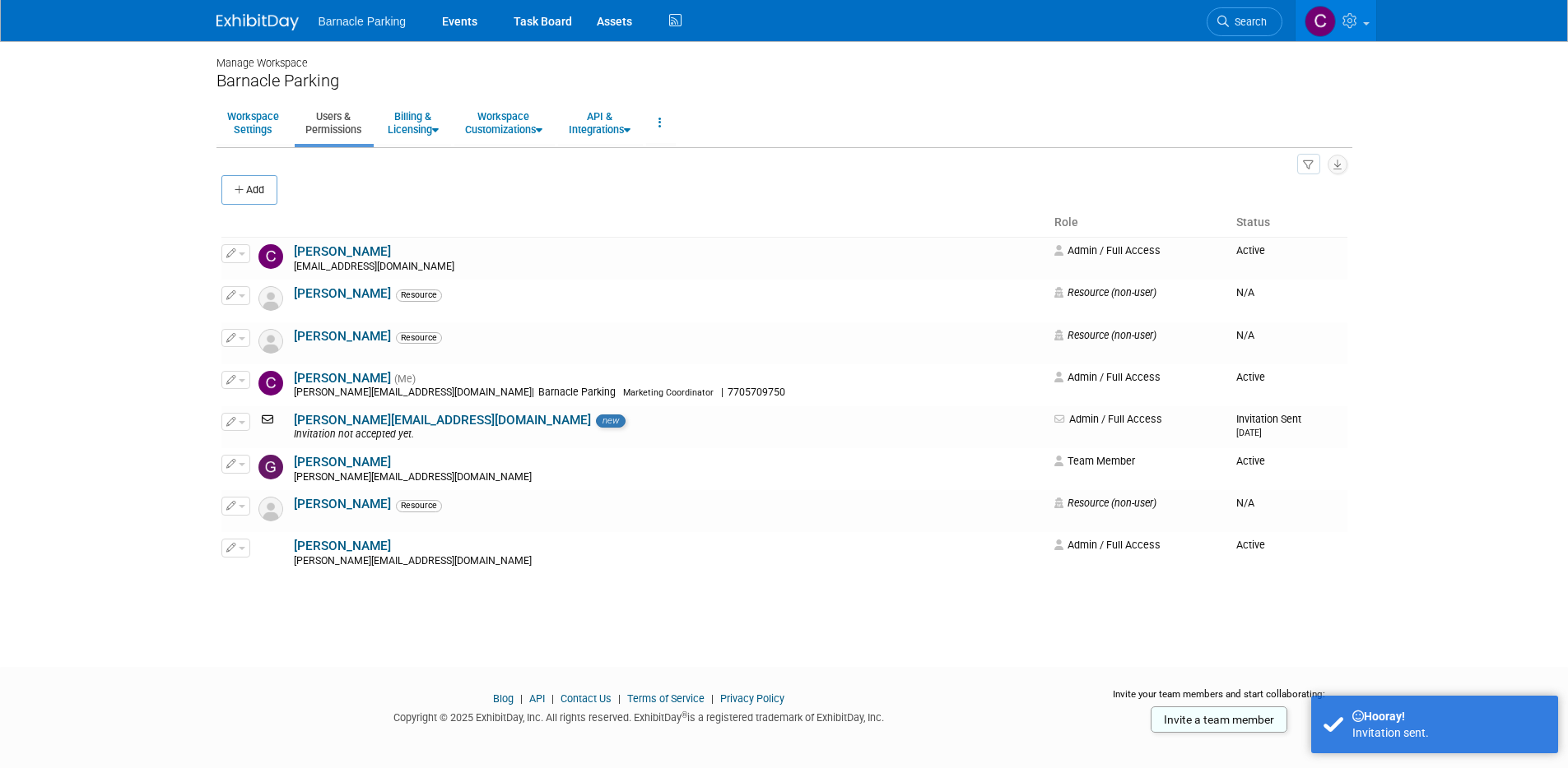
scroll to position [4, 0]
